Goal: Task Accomplishment & Management: Complete application form

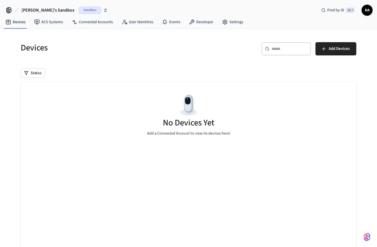
click at [367, 11] on span "DA" at bounding box center [367, 10] width 10 height 10
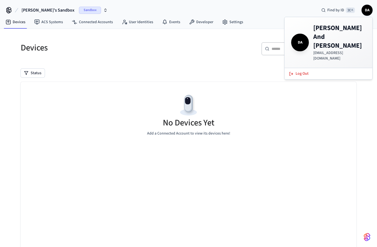
click at [367, 11] on span "DA" at bounding box center [367, 10] width 10 height 10
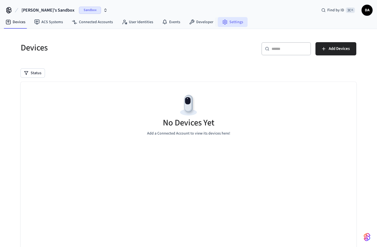
click at [224, 22] on icon at bounding box center [225, 22] width 6 height 6
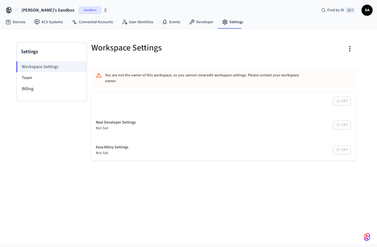
click at [224, 22] on icon at bounding box center [225, 22] width 6 height 6
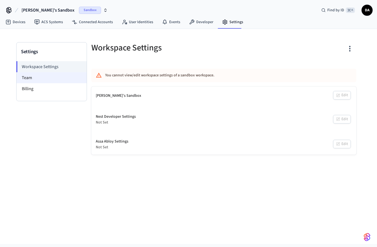
click at [33, 75] on li "Team" at bounding box center [52, 77] width 70 height 11
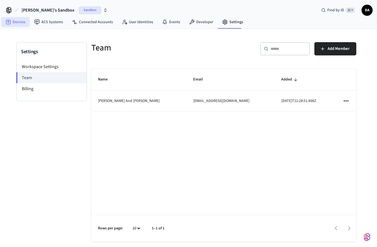
click at [10, 23] on icon at bounding box center [8, 22] width 5 height 5
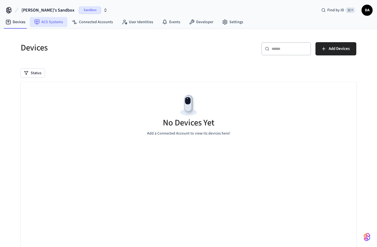
click at [34, 23] on link "ACS Systems" at bounding box center [49, 22] width 38 height 10
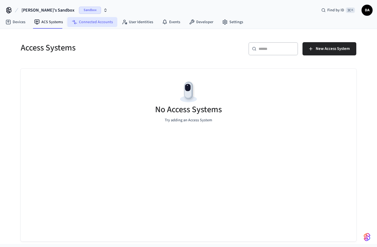
click at [86, 20] on link "Connected Accounts" at bounding box center [92, 22] width 50 height 10
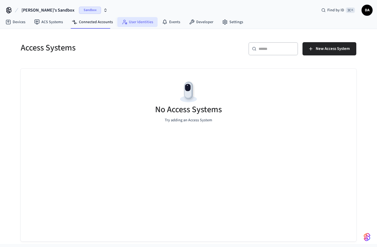
click at [135, 22] on link "User Identities" at bounding box center [137, 22] width 40 height 10
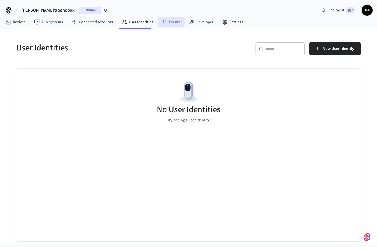
click at [171, 22] on link "Events" at bounding box center [171, 22] width 27 height 10
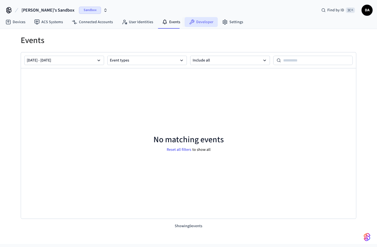
click at [193, 24] on link "Developer" at bounding box center [201, 22] width 33 height 10
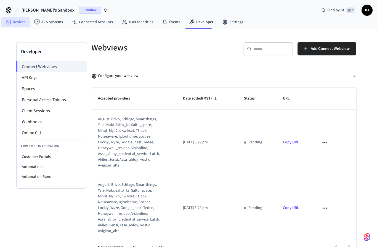
click at [27, 24] on link "Devices" at bounding box center [15, 22] width 29 height 10
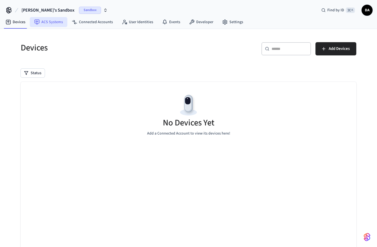
click at [51, 25] on link "ACS Systems" at bounding box center [49, 22] width 38 height 10
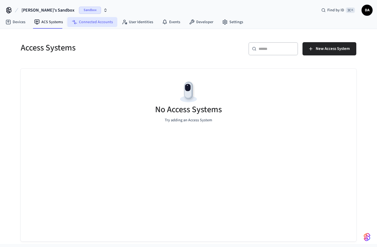
click at [93, 24] on link "Connected Accounts" at bounding box center [92, 22] width 50 height 10
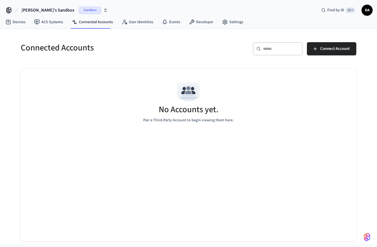
click at [79, 12] on span "Sandbox" at bounding box center [90, 10] width 22 height 7
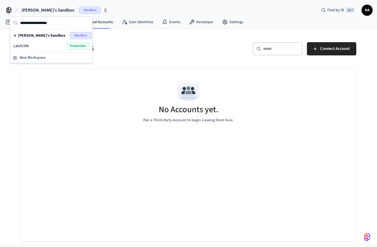
click at [46, 45] on div "Latch/HA Production" at bounding box center [52, 46] width 76 height 7
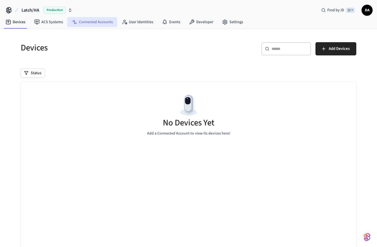
click at [96, 24] on link "Connected Accounts" at bounding box center [92, 22] width 50 height 10
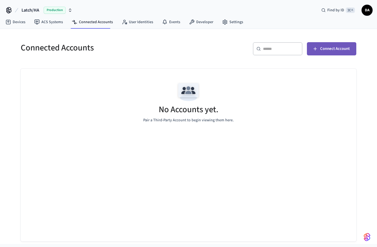
click at [338, 49] on span "Connect Account" at bounding box center [335, 48] width 30 height 7
click at [322, 51] on span "Connect Account" at bounding box center [335, 48] width 30 height 7
click at [335, 48] on span "Connect Account" at bounding box center [335, 48] width 30 height 7
click at [71, 12] on icon "button" at bounding box center [70, 10] width 4 height 4
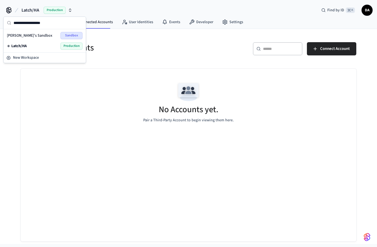
click at [299, 162] on div "No Accounts yet. Pair a Third-Party Account to begin viewing them here." at bounding box center [189, 155] width 336 height 173
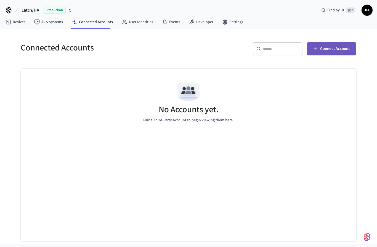
click at [0, 0] on html "Latch/HA Production Find by ID ⌘ K DA Devices ACS Systems Connected Accounts Us…" at bounding box center [188, 122] width 377 height 244
click at [343, 51] on span "Connect Account" at bounding box center [335, 48] width 30 height 7
click at [342, 51] on html "Latch/HA Production Find by ID ⌘ K DA Devices ACS Systems Connected Accounts Us…" at bounding box center [188, 122] width 377 height 244
click at [343, 51] on span "Connect Account" at bounding box center [335, 48] width 30 height 7
click at [342, 50] on span "Connect Account" at bounding box center [335, 48] width 30 height 7
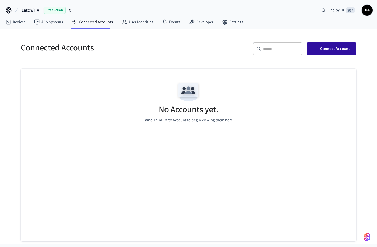
click at [331, 52] on span "Connect Account" at bounding box center [335, 48] width 30 height 7
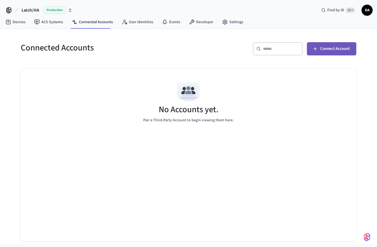
click at [331, 52] on span "Connect Account" at bounding box center [335, 48] width 30 height 7
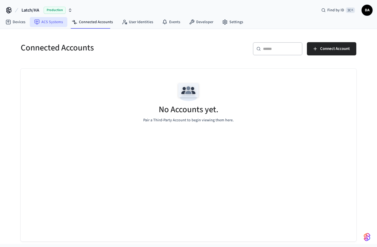
click at [41, 17] on link "ACS Systems" at bounding box center [49, 22] width 38 height 10
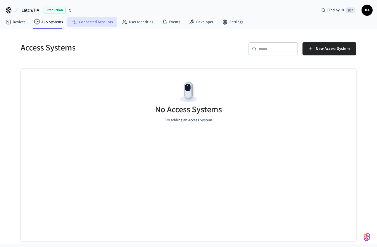
click at [76, 21] on icon at bounding box center [75, 22] width 6 height 6
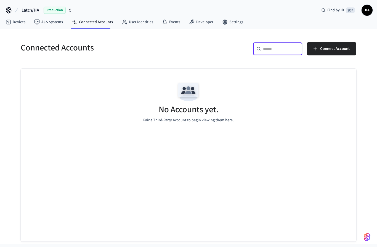
drag, startPoint x: 276, startPoint y: 50, endPoint x: 276, endPoint y: 38, distance: 12.1
click at [276, 46] on input "text" at bounding box center [281, 49] width 36 height 6
type input "*****"
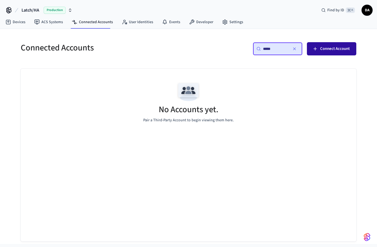
scroll to position [11, 0]
click at [331, 45] on span "Connect Account" at bounding box center [335, 48] width 30 height 7
click at [18, 23] on link "Devices" at bounding box center [15, 22] width 29 height 10
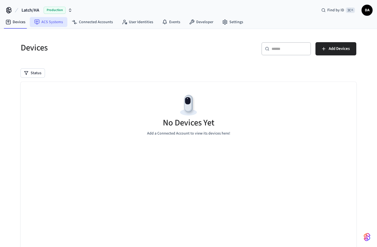
click at [51, 22] on link "ACS Systems" at bounding box center [49, 22] width 38 height 10
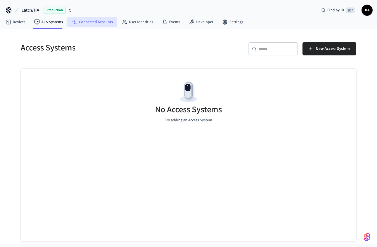
click at [82, 24] on link "Connected Accounts" at bounding box center [92, 22] width 50 height 10
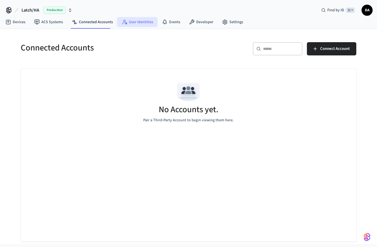
click at [127, 21] on link "User Identities" at bounding box center [137, 22] width 40 height 10
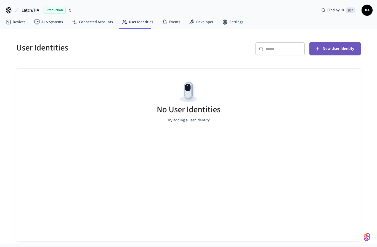
click at [335, 49] on span "New User Identity" at bounding box center [338, 48] width 31 height 7
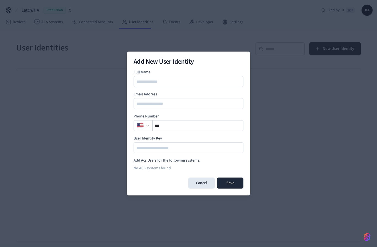
click at [206, 181] on button "Cancel" at bounding box center [201, 183] width 26 height 11
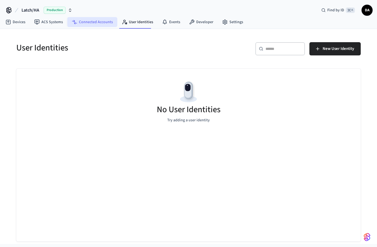
click at [97, 22] on link "Connected Accounts" at bounding box center [92, 22] width 50 height 10
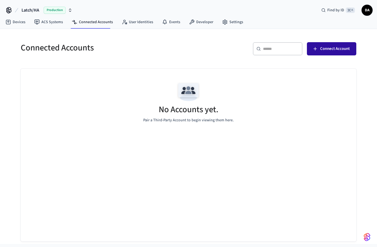
click at [343, 49] on span "Connect Account" at bounding box center [335, 48] width 30 height 7
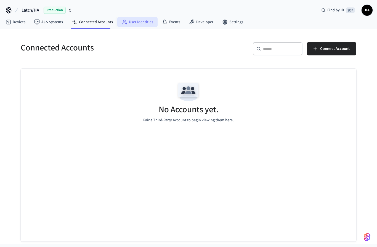
click at [139, 25] on link "User Identities" at bounding box center [137, 22] width 40 height 10
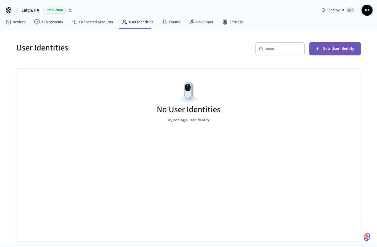
click at [321, 51] on button "New User Identity" at bounding box center [334, 48] width 51 height 13
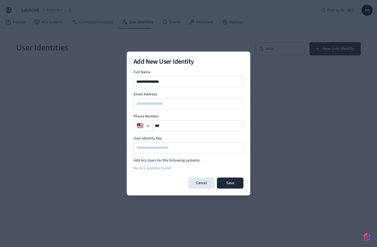
type input "**********"
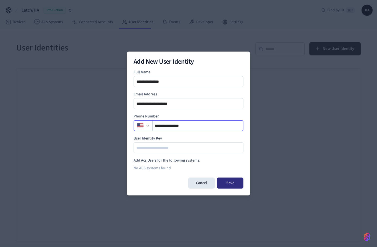
type input "**********"
click at [229, 184] on button "Save" at bounding box center [230, 183] width 26 height 11
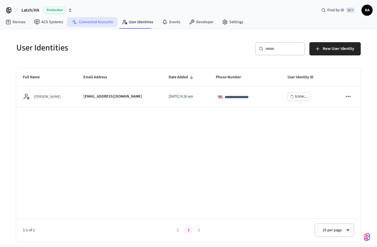
click at [102, 24] on link "Connected Accounts" at bounding box center [92, 22] width 50 height 10
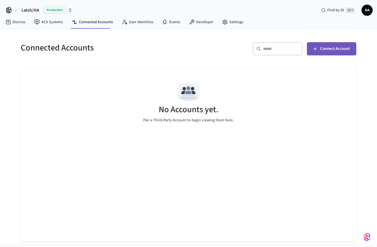
click at [333, 51] on span "Connect Account" at bounding box center [335, 48] width 30 height 7
drag, startPoint x: 258, startPoint y: 1, endPoint x: 0, endPoint y: 0, distance: 258.3
click at [0, 0] on html "Latch/HA Production Find by ID ⌘ K DA Devices ACS Systems Connected Accounts Us…" at bounding box center [188, 122] width 377 height 244
click at [325, 49] on span "Connect Account" at bounding box center [335, 48] width 30 height 7
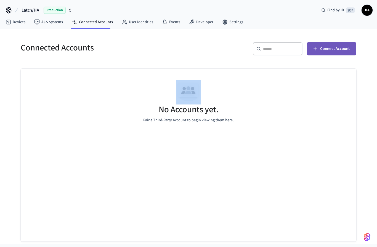
click at [325, 49] on span "Connect Account" at bounding box center [335, 48] width 30 height 7
click at [201, 22] on link "Developer" at bounding box center [201, 22] width 33 height 10
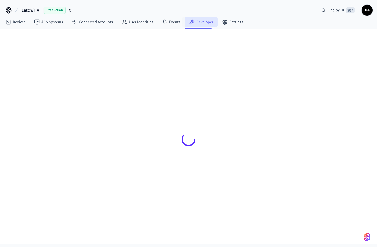
click at [202, 23] on link "Developer" at bounding box center [201, 22] width 33 height 10
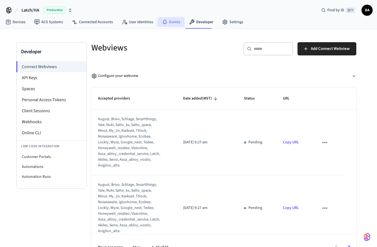
click at [166, 23] on link "Events" at bounding box center [171, 22] width 27 height 10
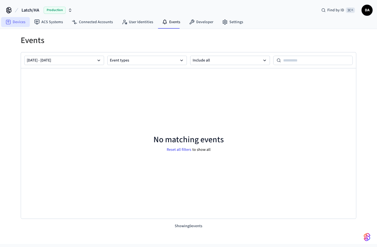
click at [12, 23] on link "Devices" at bounding box center [15, 22] width 29 height 10
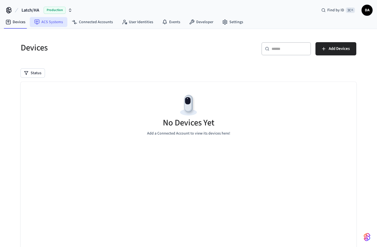
click at [53, 25] on link "ACS Systems" at bounding box center [49, 22] width 38 height 10
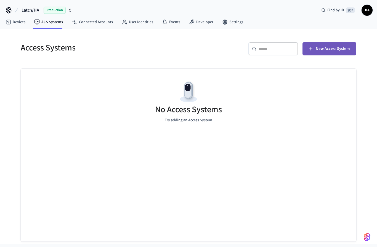
click at [328, 49] on span "New Access System" at bounding box center [333, 48] width 34 height 7
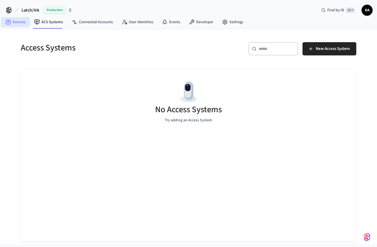
click at [11, 25] on link "Devices" at bounding box center [15, 22] width 29 height 10
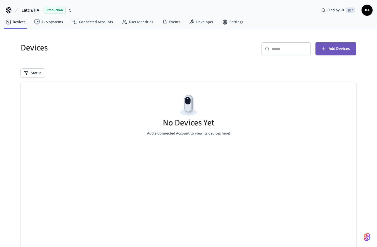
click at [330, 46] on span "Add Devices" at bounding box center [339, 48] width 21 height 7
click at [88, 28] on nav "Devices ACS Systems Connected Accounts User Identities Events Developer Settings" at bounding box center [124, 22] width 246 height 13
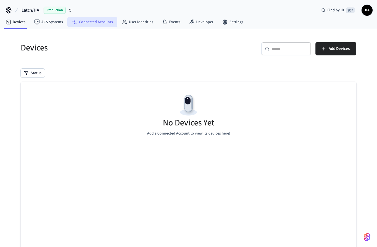
click at [96, 22] on link "Connected Accounts" at bounding box center [92, 22] width 50 height 10
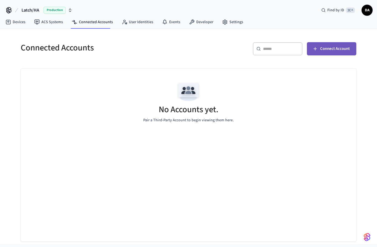
click at [336, 45] on button "Connect Account" at bounding box center [331, 48] width 49 height 13
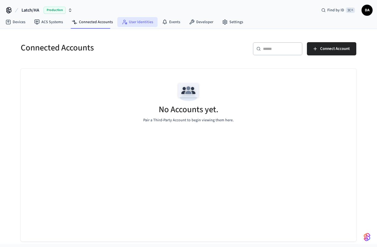
click at [145, 21] on link "User Identities" at bounding box center [137, 22] width 40 height 10
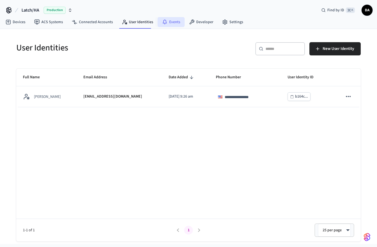
click at [167, 23] on link "Events" at bounding box center [171, 22] width 27 height 10
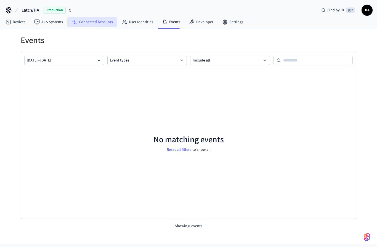
click at [100, 20] on link "Connected Accounts" at bounding box center [92, 22] width 50 height 10
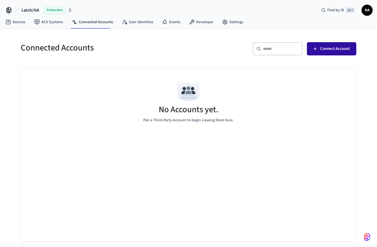
click at [337, 49] on span "Connect Account" at bounding box center [335, 48] width 30 height 7
click at [327, 47] on span "Connect Account" at bounding box center [335, 48] width 30 height 7
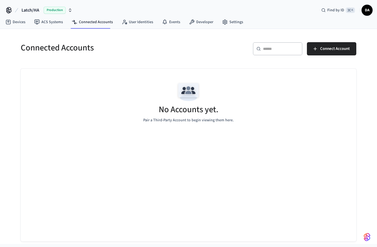
click at [32, 13] on span "Latch/HA" at bounding box center [31, 10] width 18 height 7
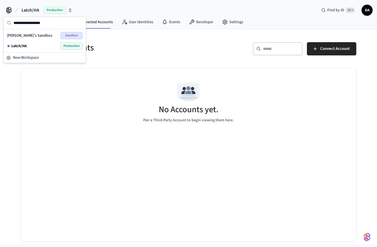
click at [42, 37] on div "Dominic's Sandbox Sandbox" at bounding box center [45, 35] width 76 height 7
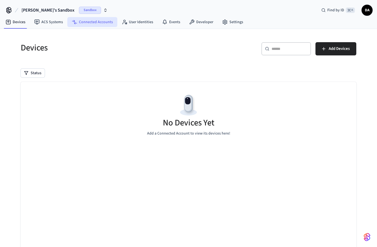
click at [98, 24] on link "Connected Accounts" at bounding box center [92, 22] width 50 height 10
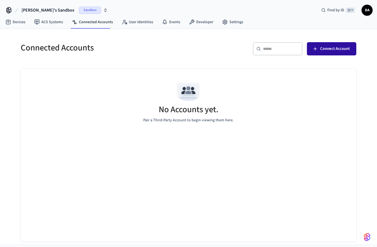
click at [330, 50] on span "Connect Account" at bounding box center [335, 48] width 30 height 7
click at [324, 52] on span "Connect Account" at bounding box center [335, 48] width 30 height 7
click at [313, 52] on button "Connect Account" at bounding box center [331, 48] width 49 height 13
click at [56, 10] on span "[PERSON_NAME]'s Sandbox" at bounding box center [48, 10] width 53 height 7
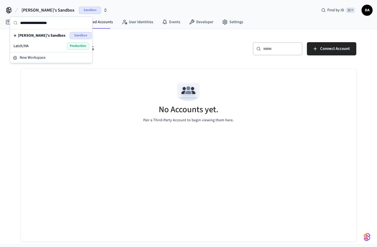
click at [54, 46] on div "Latch/HA Production" at bounding box center [52, 46] width 76 height 7
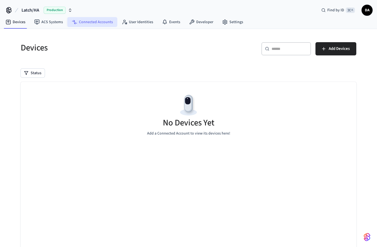
click at [83, 21] on link "Connected Accounts" at bounding box center [92, 22] width 50 height 10
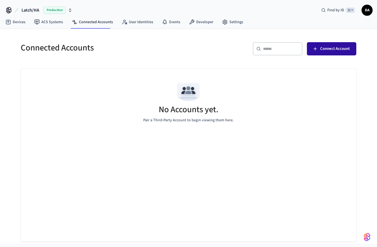
click at [323, 50] on span "Connect Account" at bounding box center [335, 48] width 30 height 7
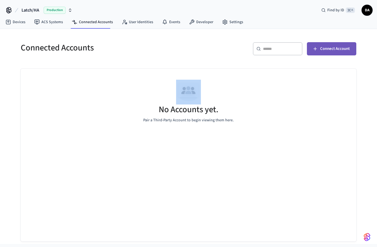
click at [323, 50] on span "Connect Account" at bounding box center [335, 48] width 30 height 7
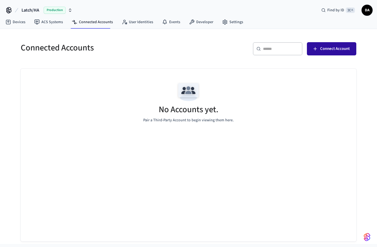
click at [323, 50] on span "Connect Account" at bounding box center [335, 48] width 30 height 7
click at [370, 12] on span "DA" at bounding box center [367, 10] width 10 height 10
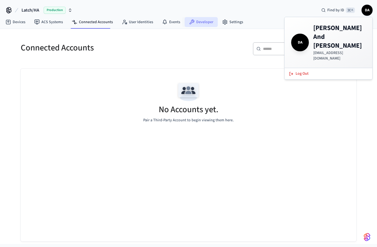
click at [195, 24] on link "Developer" at bounding box center [201, 22] width 33 height 10
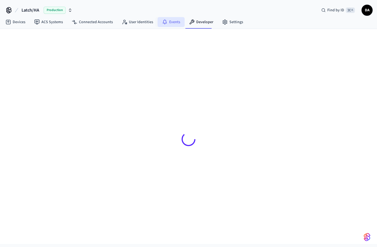
click at [175, 23] on link "Events" at bounding box center [171, 22] width 27 height 10
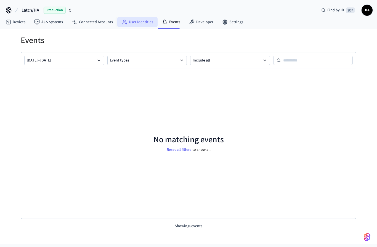
click at [144, 26] on link "User Identities" at bounding box center [137, 22] width 40 height 10
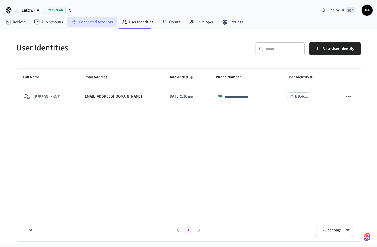
click at [106, 24] on link "Connected Accounts" at bounding box center [92, 22] width 50 height 10
